Goal: Communication & Community: Answer question/provide support

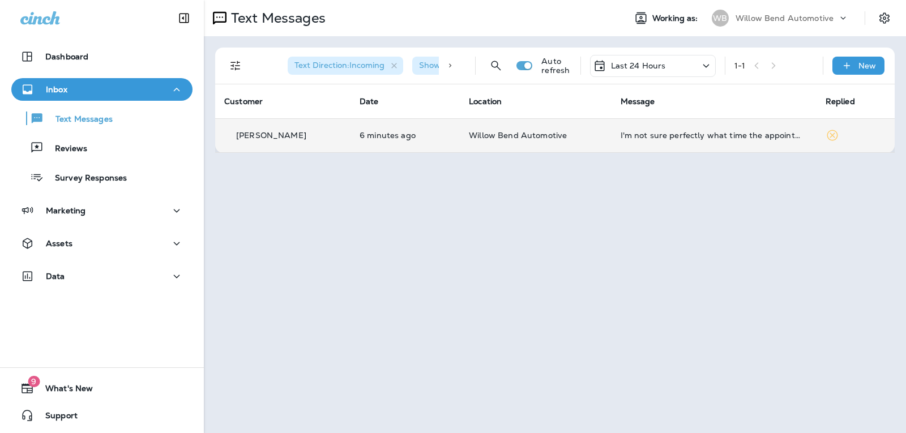
click at [628, 130] on td "I'm not sure perfectly what time the appointment is, my wife is on a spark run" at bounding box center [713, 135] width 205 height 34
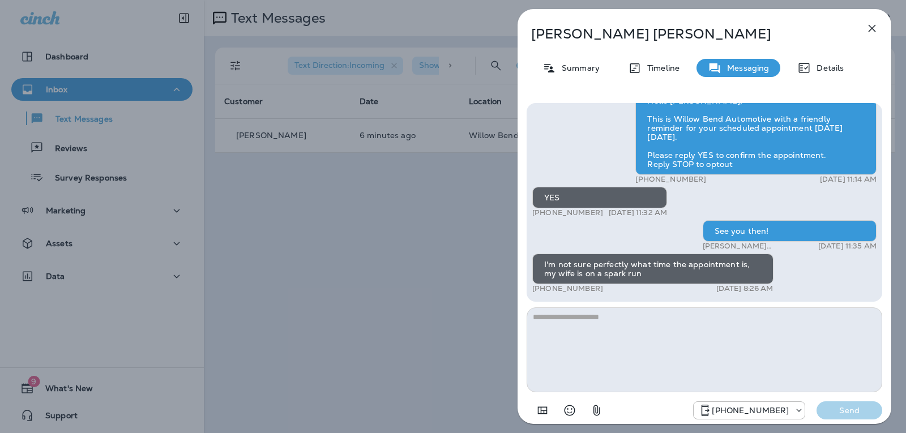
click at [587, 321] on textarea at bounding box center [703, 349] width 355 height 85
type textarea "*"
type textarea "**********"
click at [850, 403] on button "Send" at bounding box center [849, 410] width 66 height 18
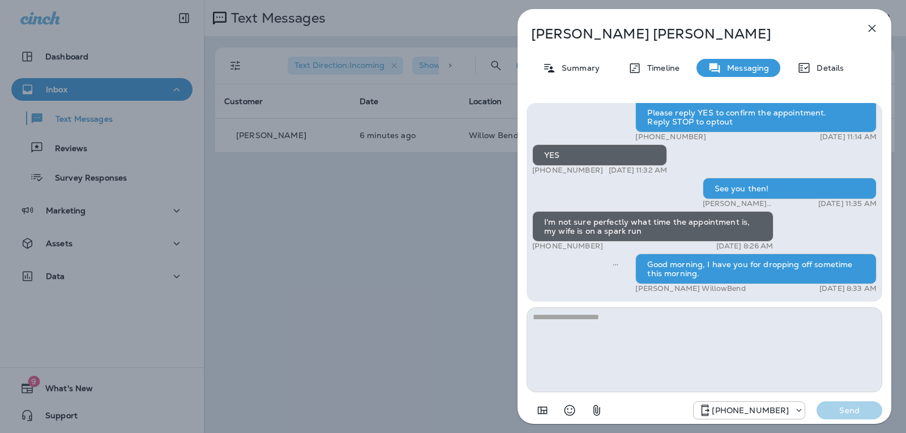
click at [872, 27] on icon "button" at bounding box center [872, 29] width 14 height 14
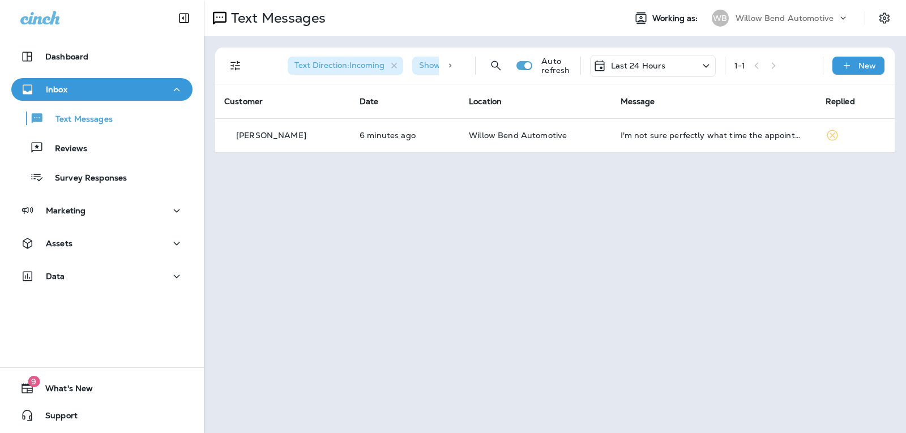
click at [659, 62] on p "Last 24 Hours" at bounding box center [638, 65] width 55 height 9
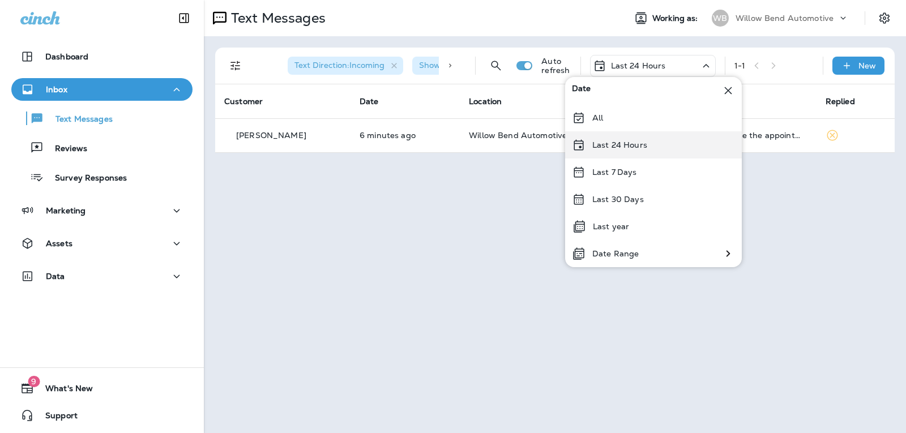
click at [656, 144] on div "Last 24 Hours" at bounding box center [653, 144] width 177 height 27
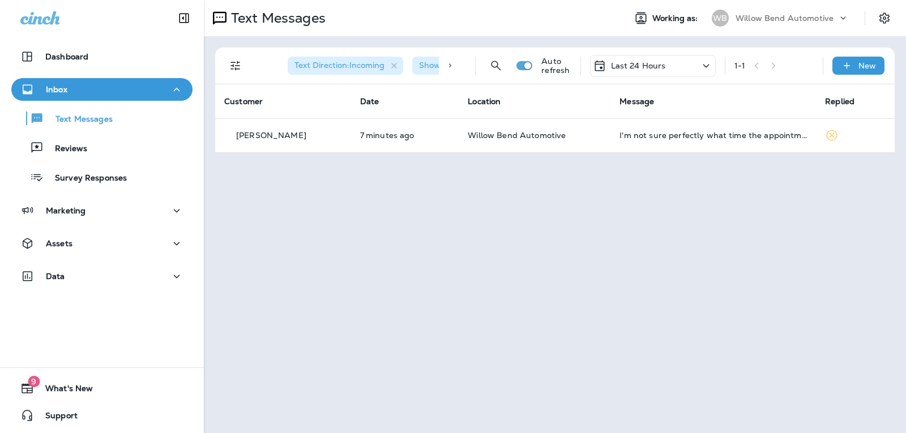
click at [655, 63] on p "Last 24 Hours" at bounding box center [638, 65] width 55 height 9
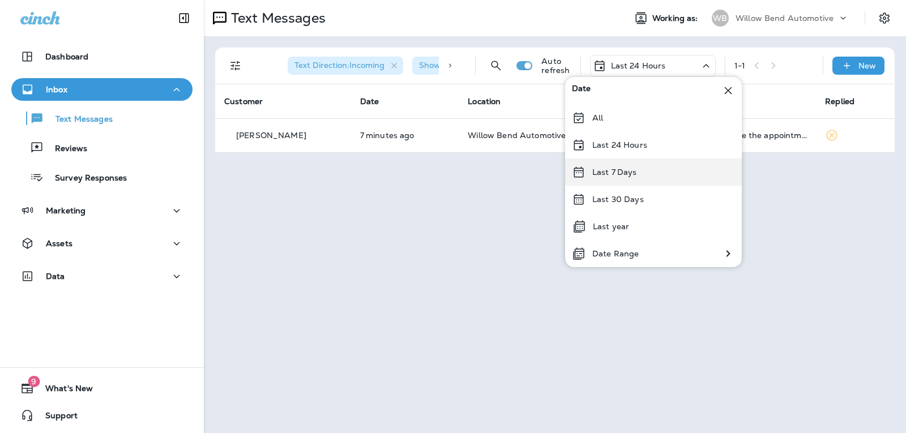
click at [626, 174] on p "Last 7 Days" at bounding box center [614, 172] width 45 height 9
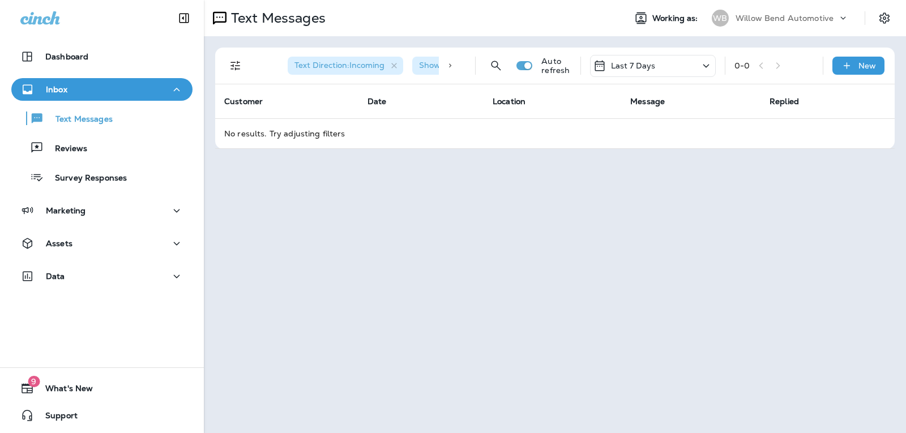
click at [644, 72] on div "Last 7 Days" at bounding box center [624, 66] width 63 height 14
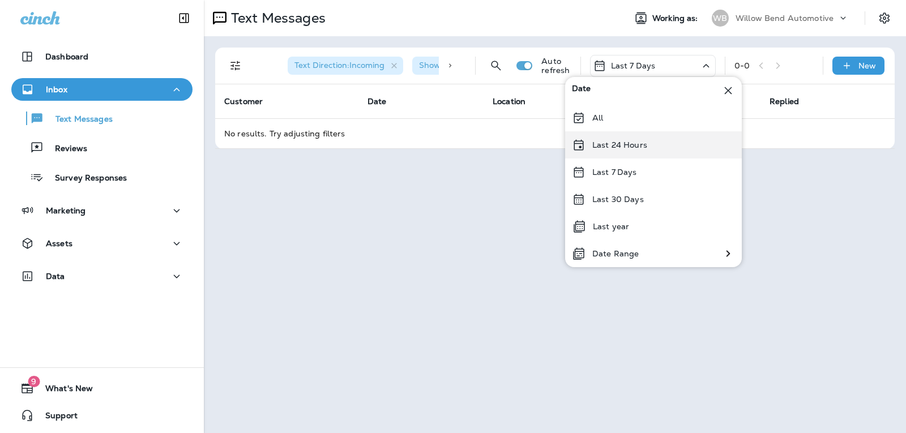
click at [620, 147] on p "Last 24 Hours" at bounding box center [619, 144] width 55 height 9
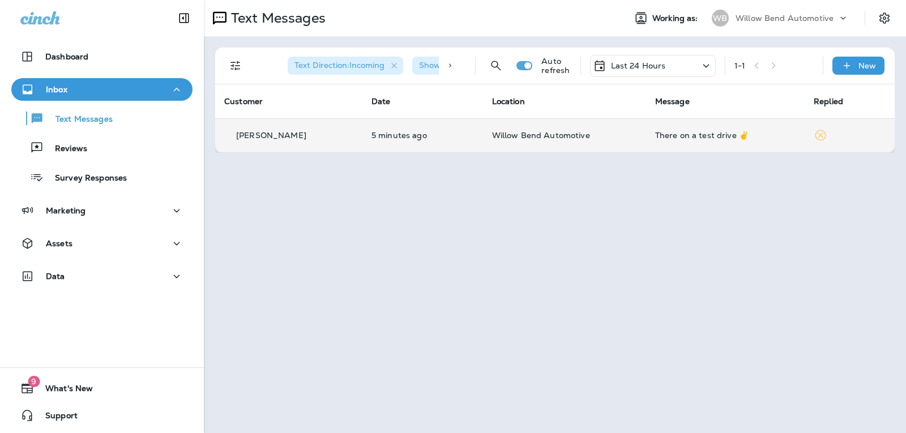
click at [692, 134] on div "There on a test drive ✌️" at bounding box center [725, 135] width 140 height 9
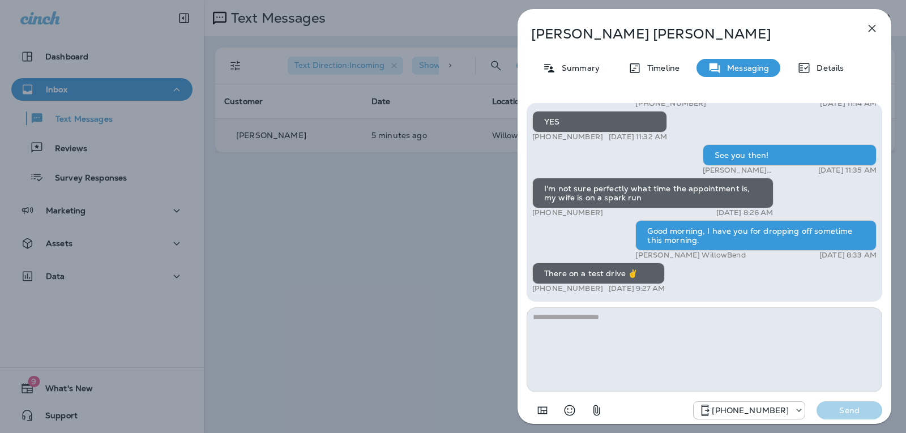
click at [872, 30] on icon "button" at bounding box center [872, 29] width 14 height 14
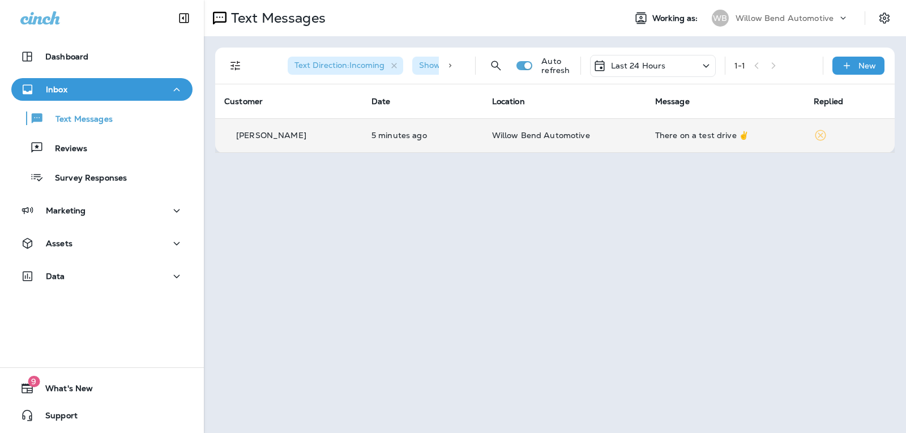
click at [650, 70] on p "Last 24 Hours" at bounding box center [638, 65] width 55 height 9
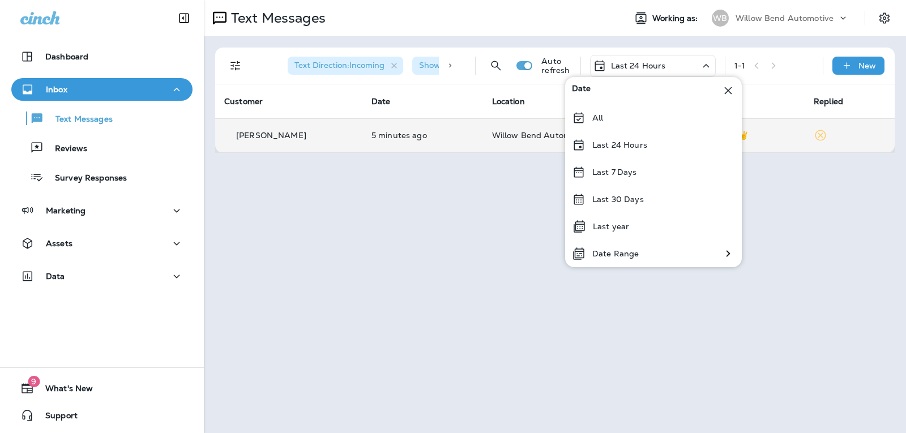
click at [629, 169] on p "Last 7 Days" at bounding box center [614, 172] width 45 height 9
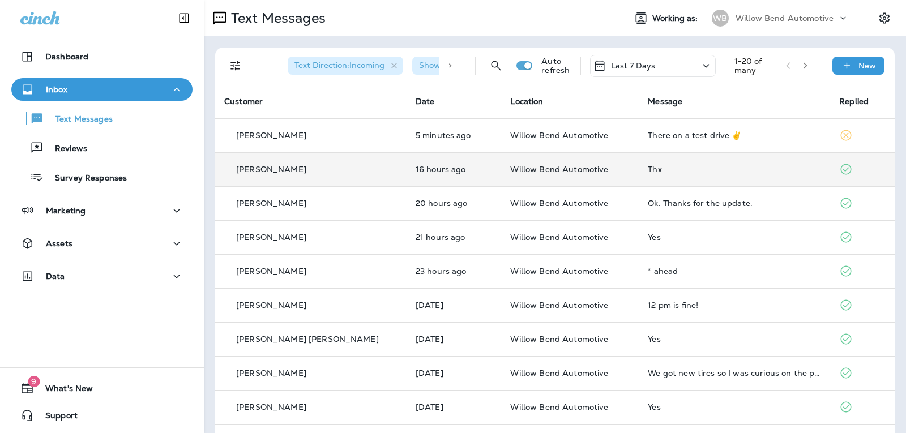
click at [667, 178] on td "Thx" at bounding box center [733, 169] width 191 height 34
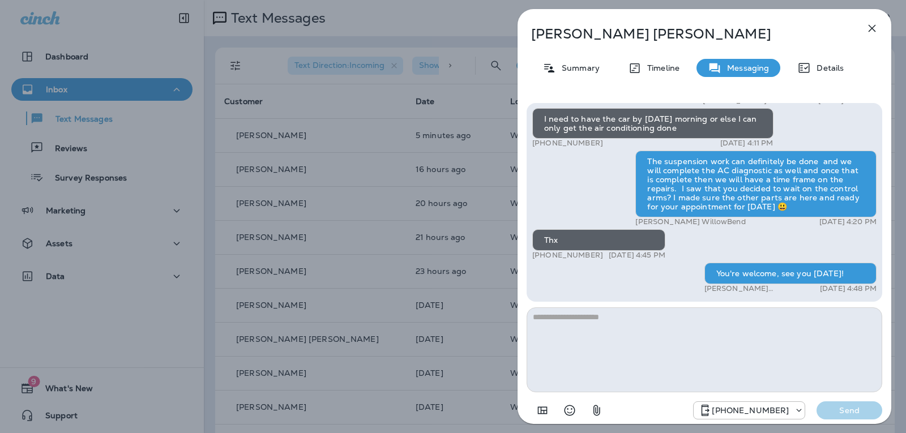
click at [871, 29] on icon "button" at bounding box center [871, 28] width 7 height 7
